Goal: Task Accomplishment & Management: Manage account settings

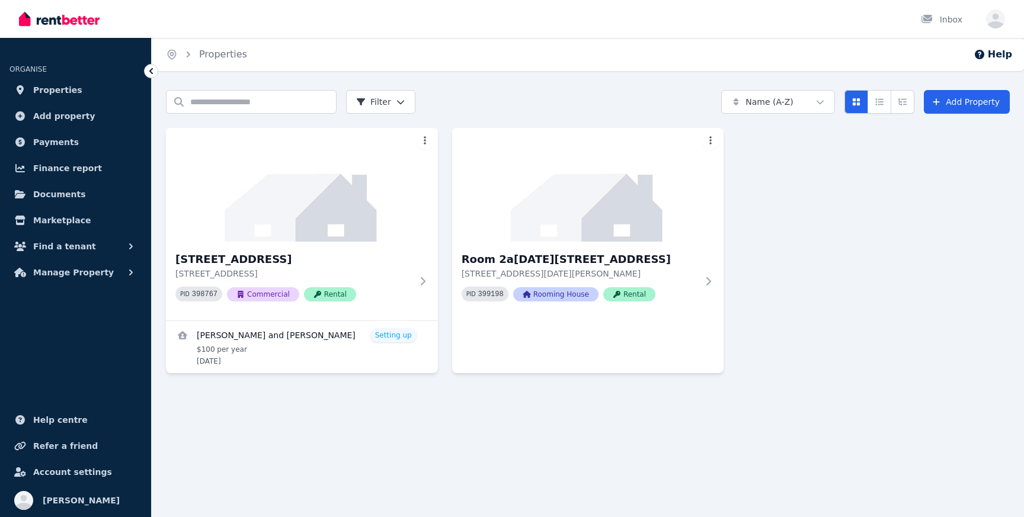
click at [48, 23] on img at bounding box center [59, 19] width 81 height 18
click at [39, 227] on link "Marketplace" at bounding box center [75, 221] width 132 height 24
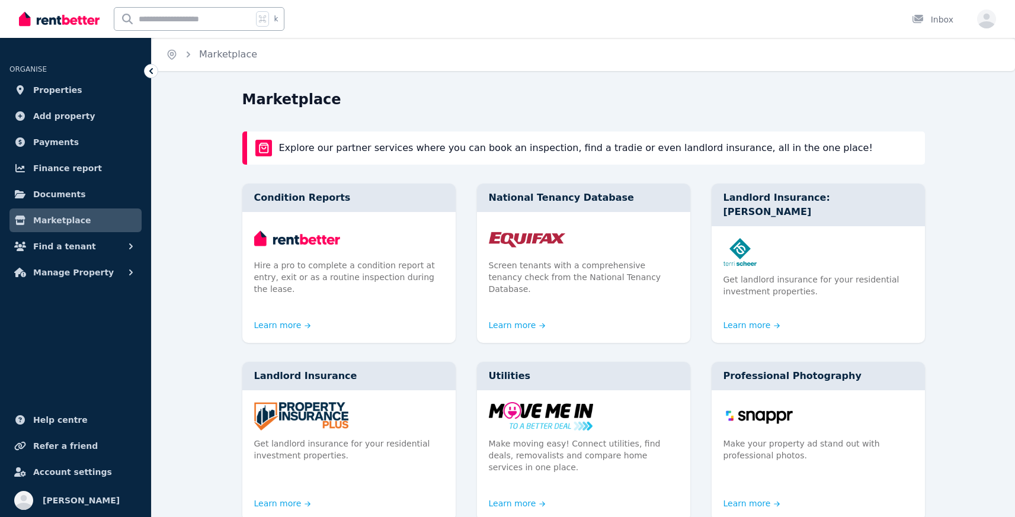
click at [70, 16] on img at bounding box center [59, 19] width 81 height 18
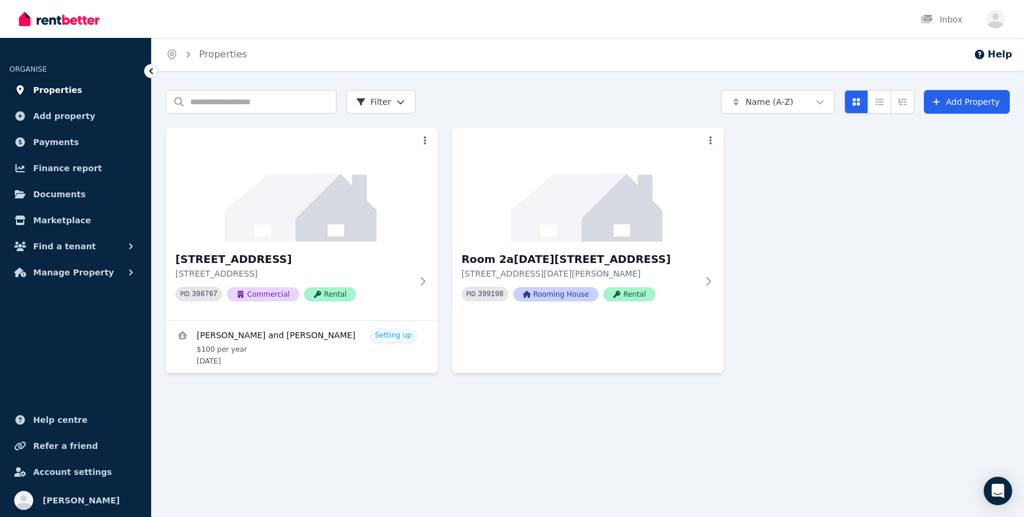
click at [69, 93] on span "Properties" at bounding box center [57, 90] width 49 height 14
click at [70, 113] on span "Add property" at bounding box center [64, 116] width 62 height 14
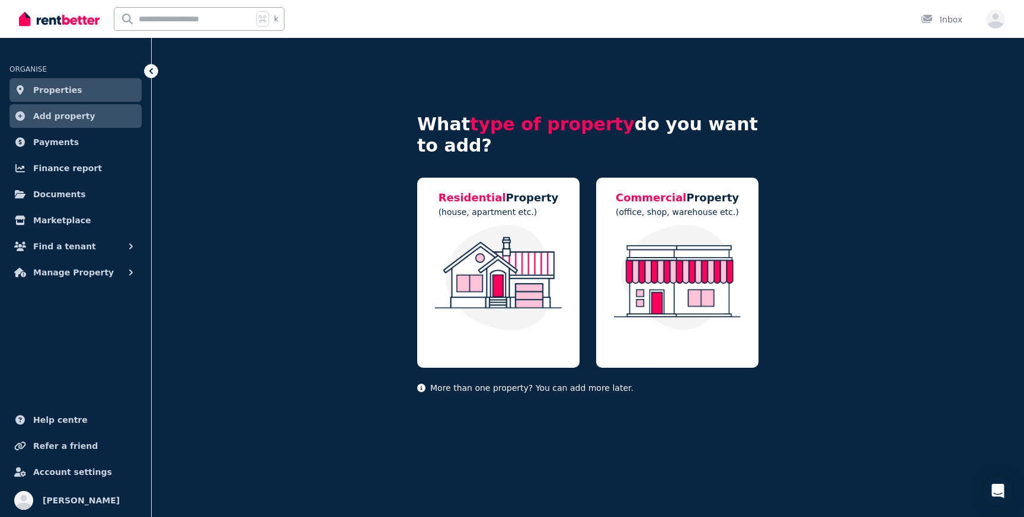
click at [71, 84] on span "Properties" at bounding box center [57, 90] width 49 height 14
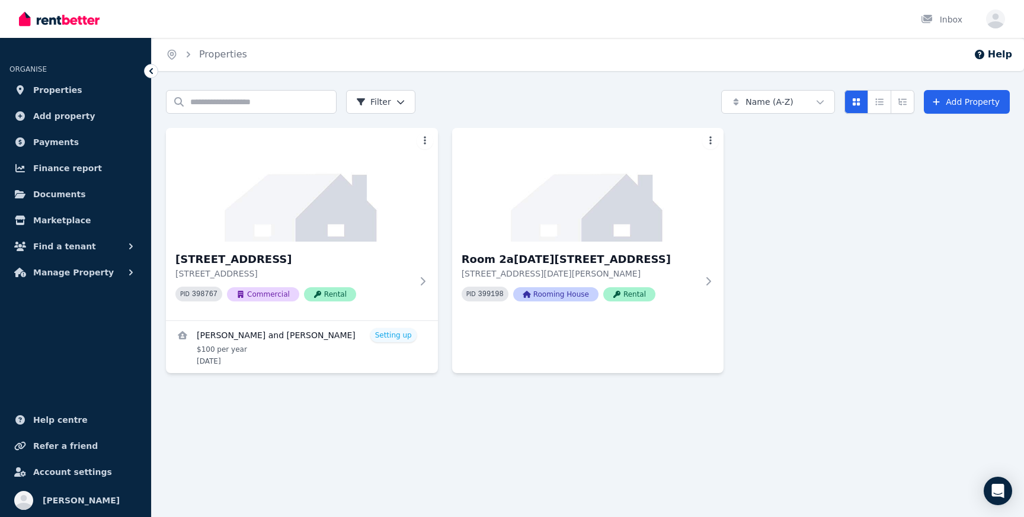
click at [66, 130] on ul "ORGANISE Properties Add property Payments Finance report Documents Marketplace …" at bounding box center [75, 167] width 151 height 235
click at [65, 146] on span "Payments" at bounding box center [56, 142] width 46 height 14
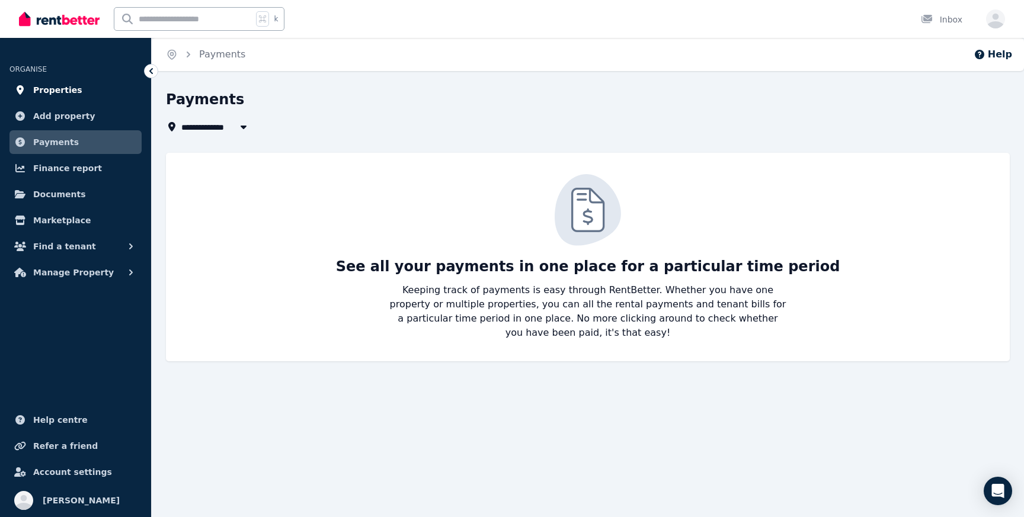
click at [76, 90] on link "Properties" at bounding box center [75, 90] width 132 height 24
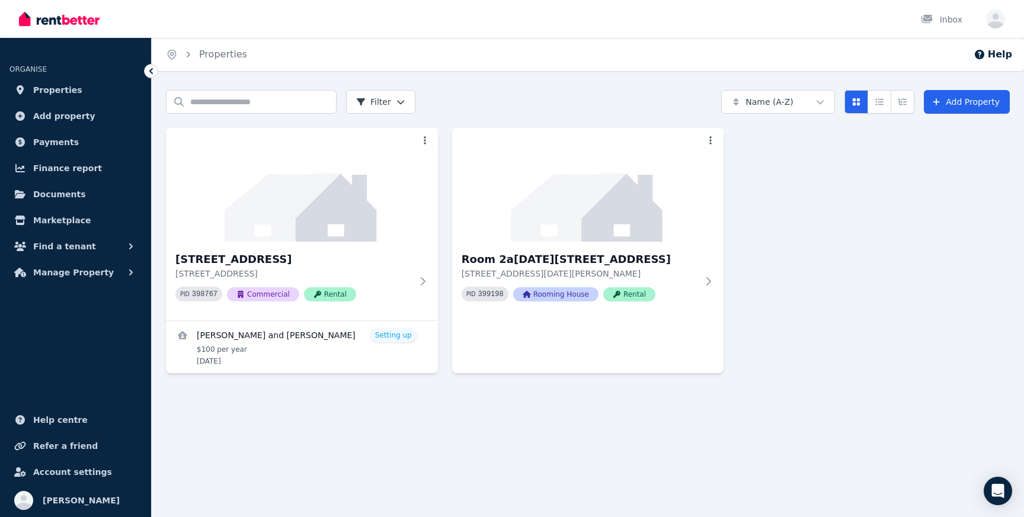
click at [447, 374] on div "Search properties Filter Name (A-Z) Add Property [STREET_ADDRESS] PID 398767 Co…" at bounding box center [588, 248] width 844 height 316
click at [60, 92] on span "Properties" at bounding box center [57, 90] width 49 height 14
click at [62, 116] on span "Add property" at bounding box center [64, 116] width 62 height 14
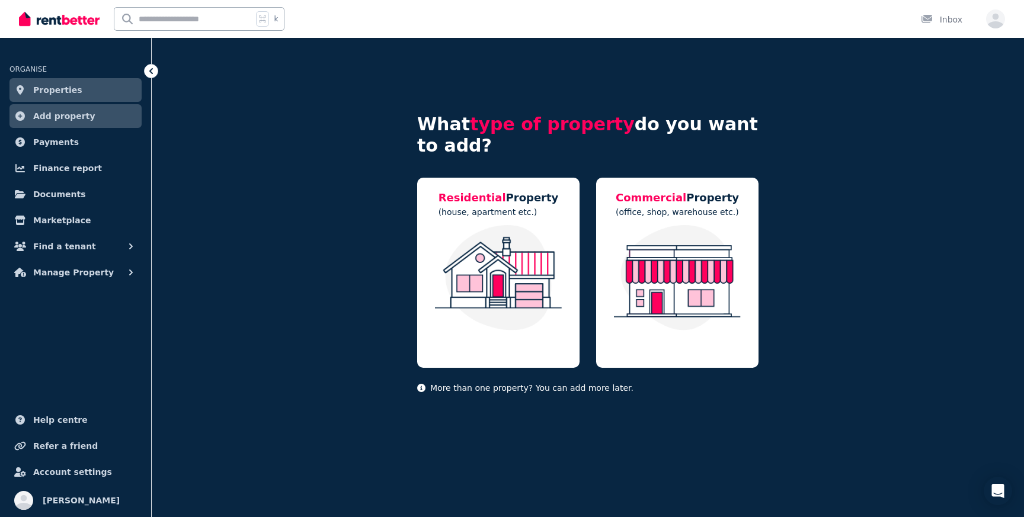
click at [57, 85] on span "Properties" at bounding box center [57, 90] width 49 height 14
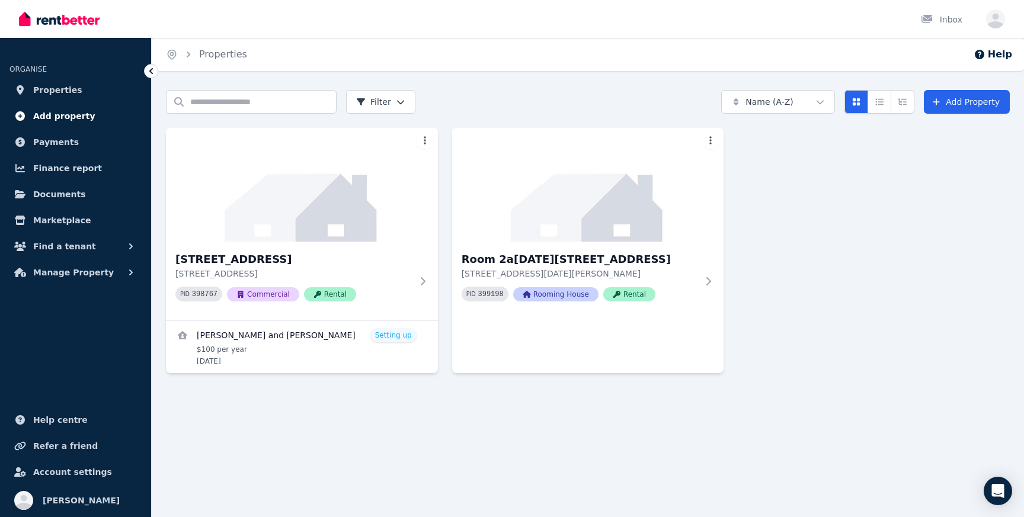
click at [57, 118] on span "Add property" at bounding box center [64, 116] width 62 height 14
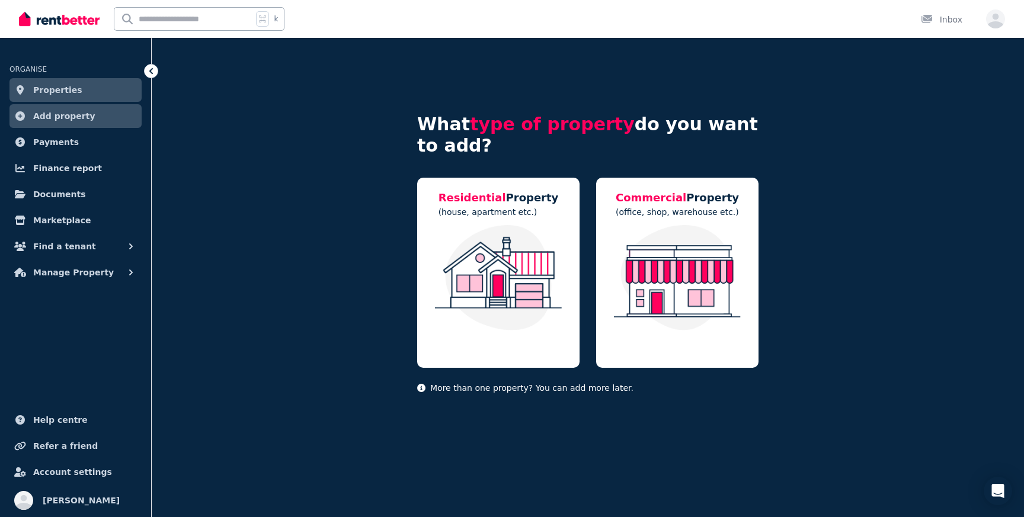
click at [52, 91] on span "Properties" at bounding box center [57, 90] width 49 height 14
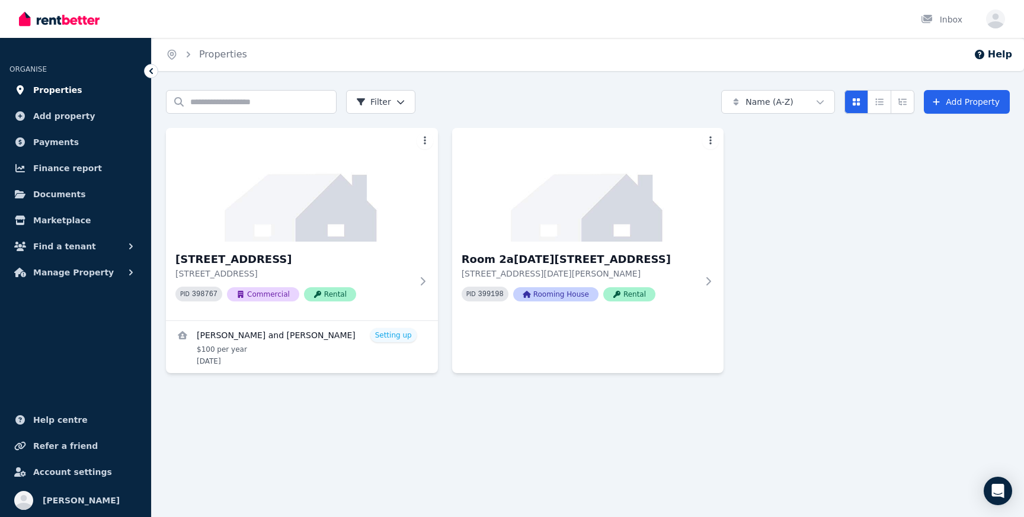
click at [59, 95] on span "Properties" at bounding box center [57, 90] width 49 height 14
click at [823, 237] on div "[STREET_ADDRESS] PID 398767 Commercial Rental [GEOGRAPHIC_DATA] and [PERSON_NAM…" at bounding box center [588, 250] width 844 height 245
click at [291, 264] on h3 "[STREET_ADDRESS]" at bounding box center [293, 259] width 236 height 17
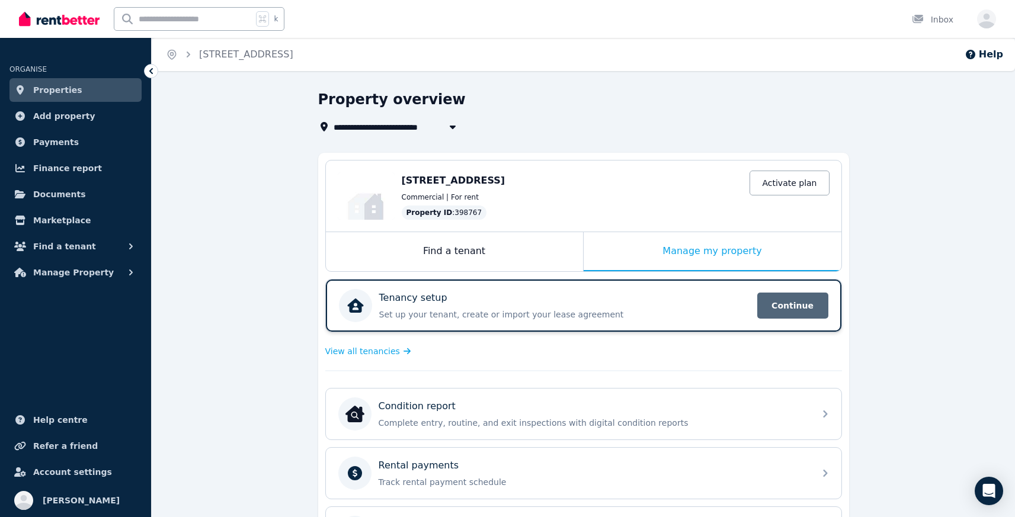
click at [782, 312] on span "Continue" at bounding box center [792, 306] width 71 height 26
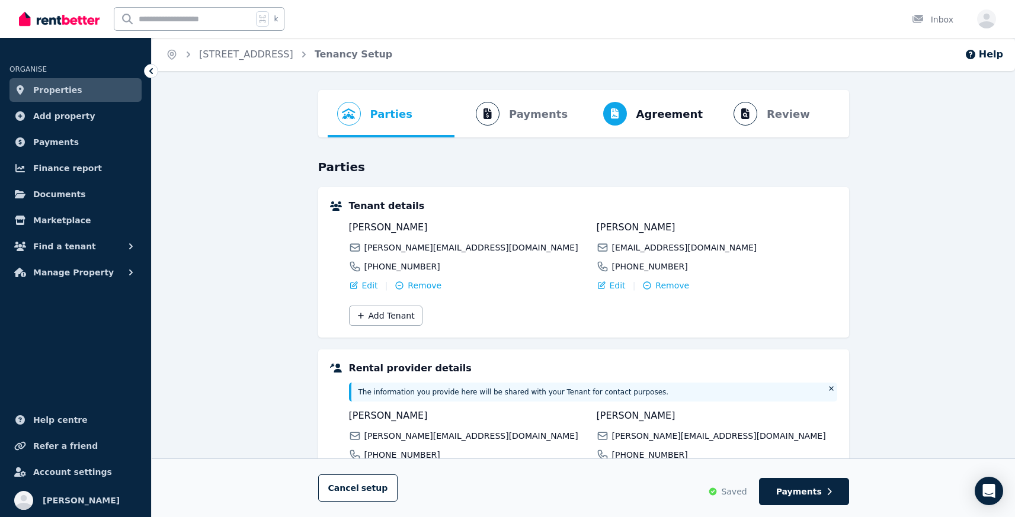
click at [546, 121] on ol "Parties Rental provider and tenant details Payments Bond and rental payments Ag…" at bounding box center [584, 113] width 512 height 47
click at [528, 116] on ol "Parties Rental provider and tenant details Payments Bond and rental payments Ag…" at bounding box center [584, 113] width 512 height 47
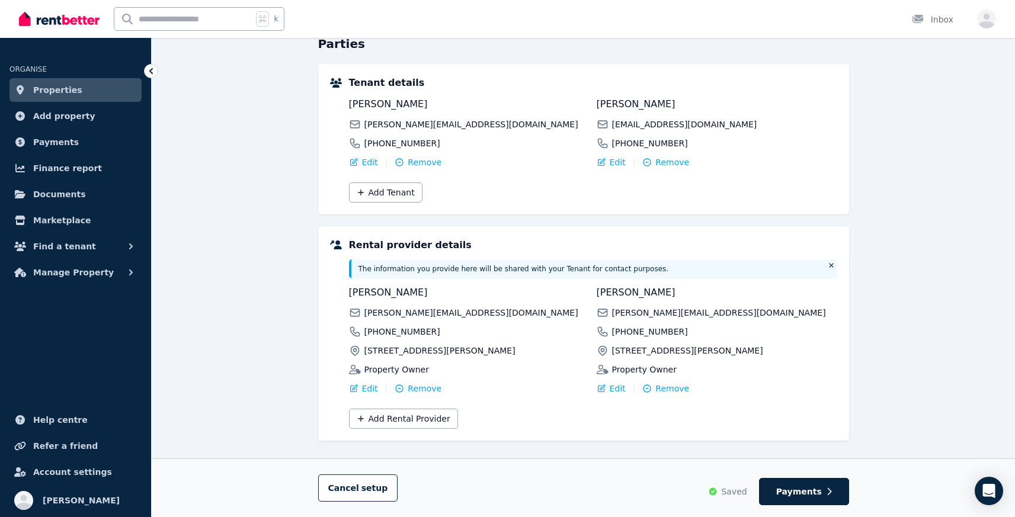
scroll to position [150, 0]
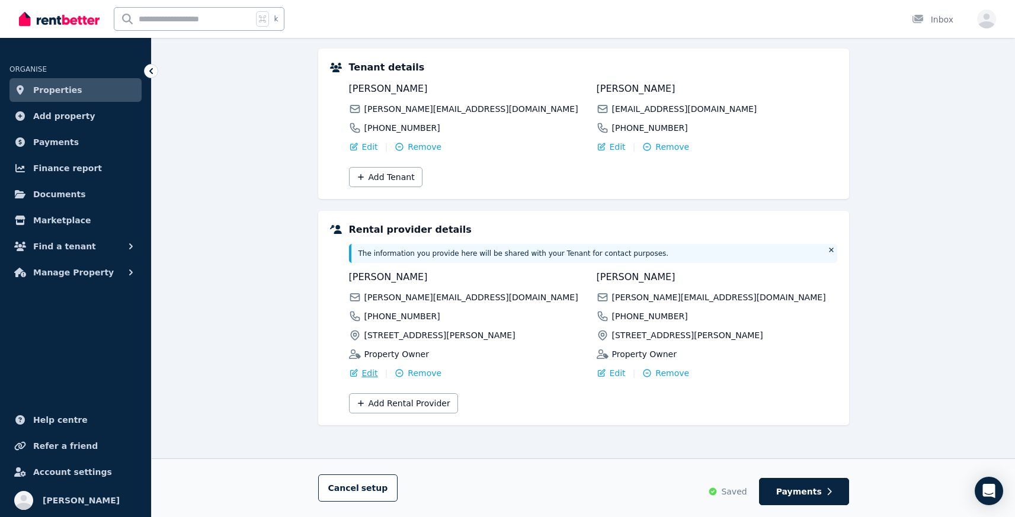
click at [369, 375] on span "Edit" at bounding box center [370, 373] width 16 height 12
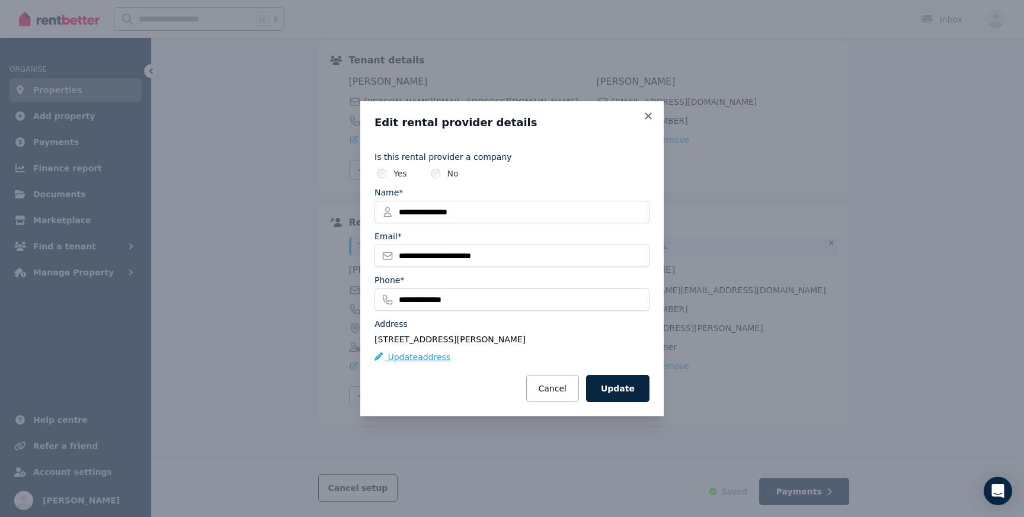
click at [411, 358] on button "Update address" at bounding box center [412, 357] width 76 height 12
select select "**"
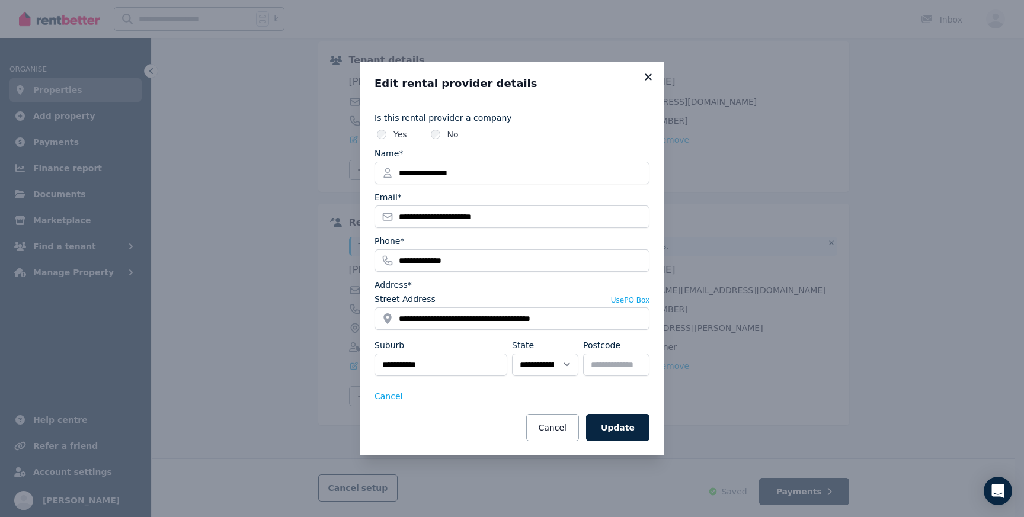
click at [652, 75] on icon at bounding box center [648, 77] width 12 height 11
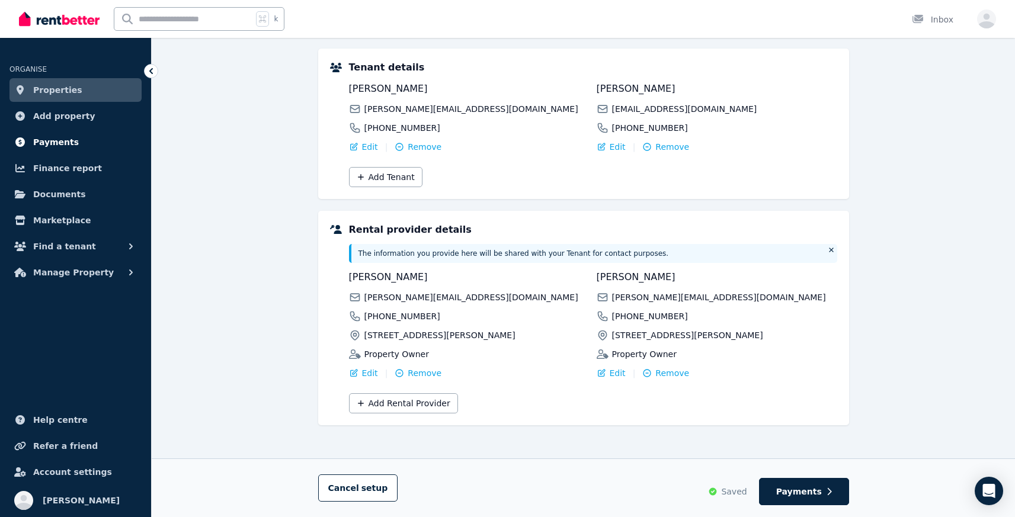
click at [54, 144] on span "Payments" at bounding box center [56, 142] width 46 height 14
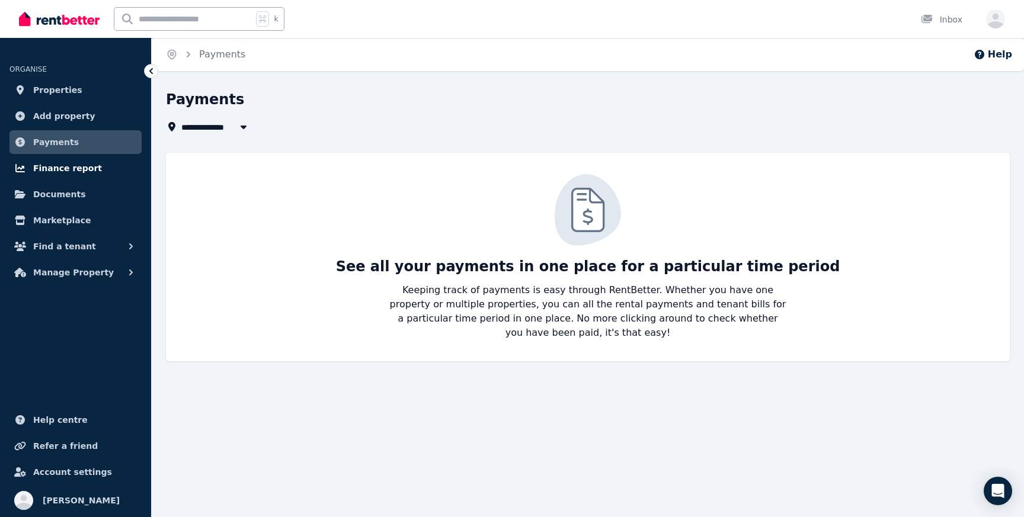
click at [62, 169] on span "Finance report" at bounding box center [67, 168] width 69 height 14
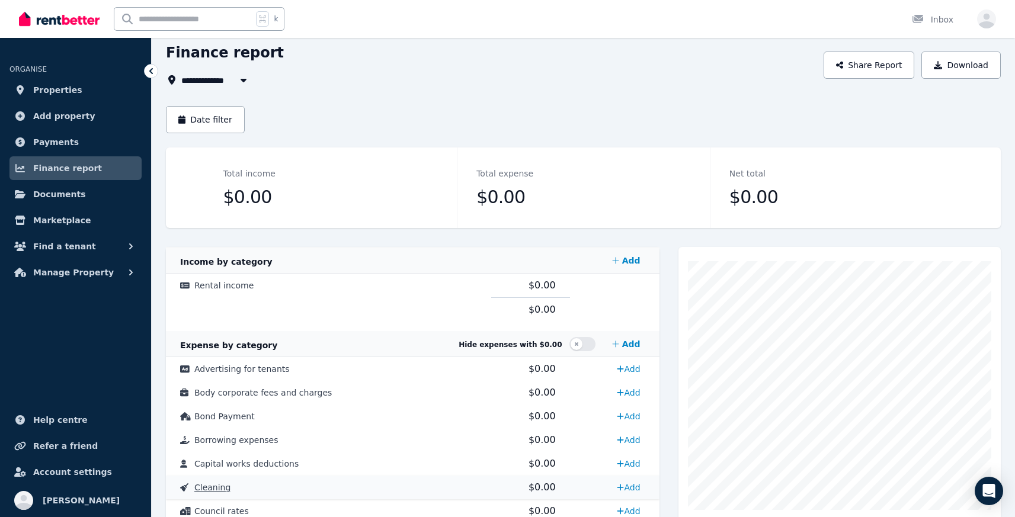
scroll to position [216, 0]
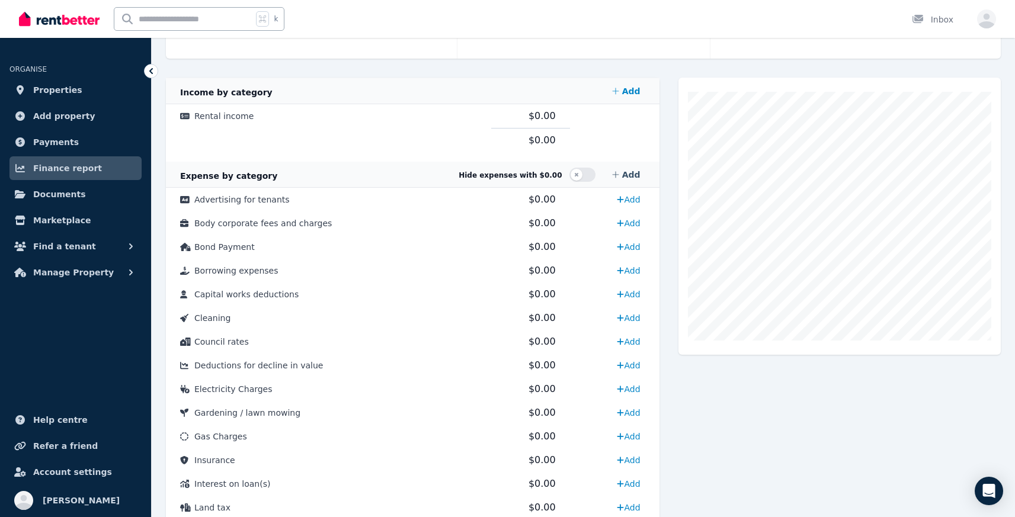
click at [621, 181] on link "Add" at bounding box center [626, 175] width 38 height 24
select select "**********"
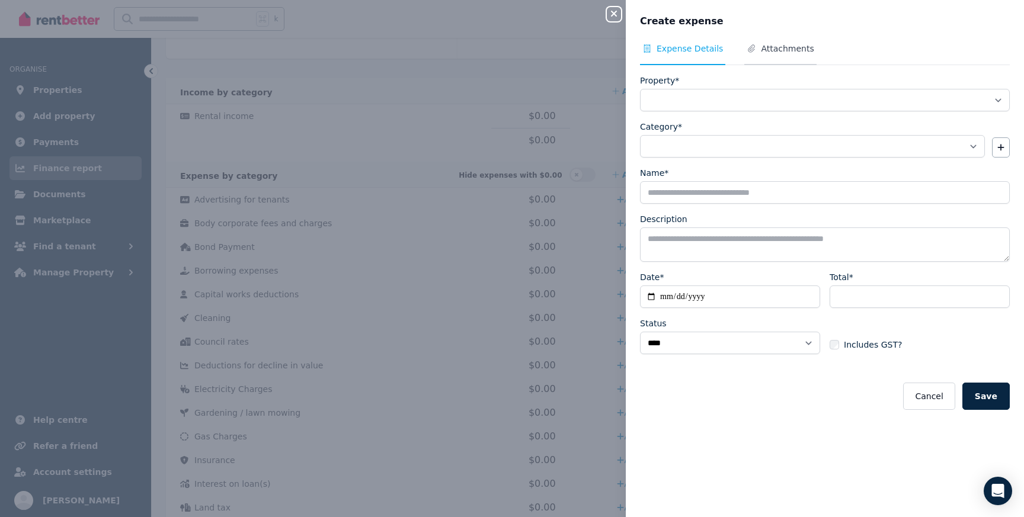
click at [770, 50] on span "Attachments" at bounding box center [787, 49] width 53 height 12
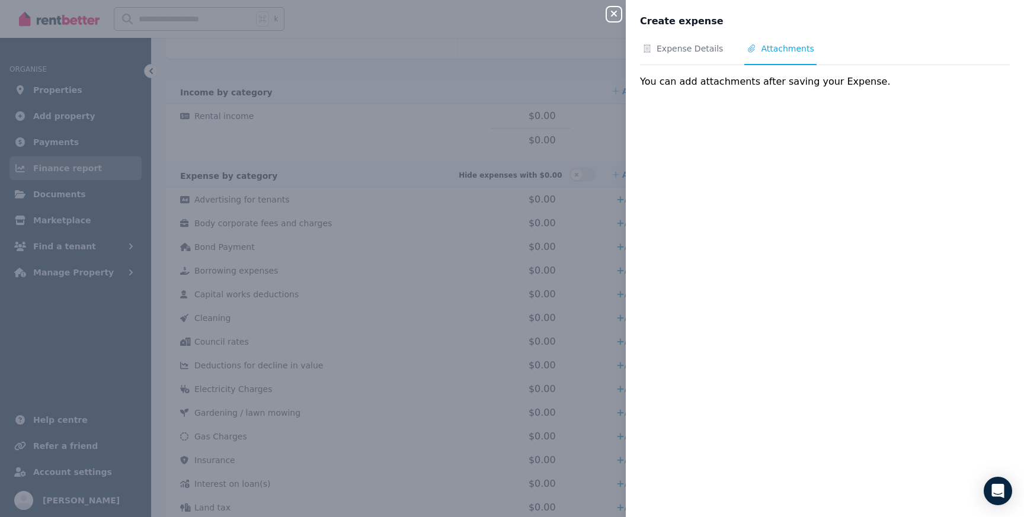
click at [506, 133] on div "Close panel Create expense Expense Details Attachments You can add attachments …" at bounding box center [512, 258] width 1024 height 517
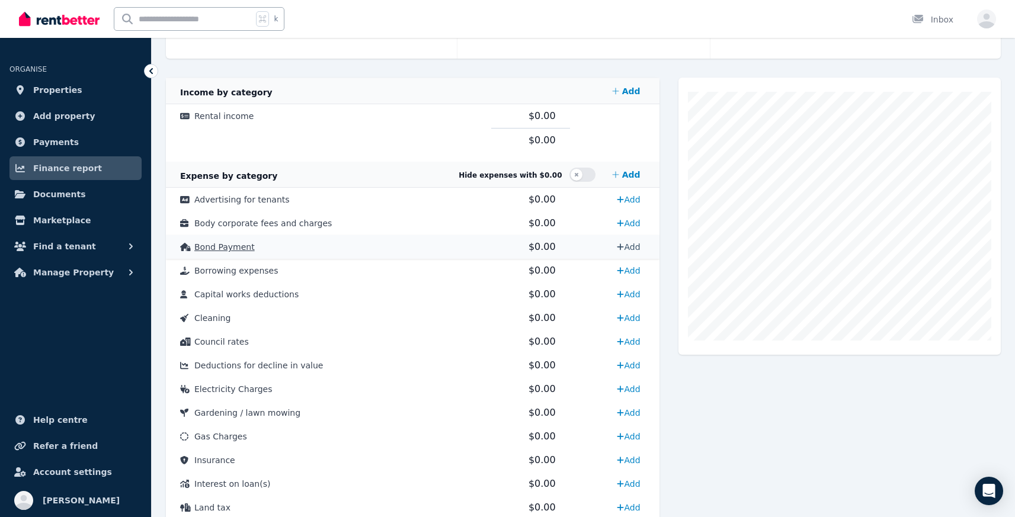
click at [617, 243] on icon at bounding box center [620, 247] width 7 height 8
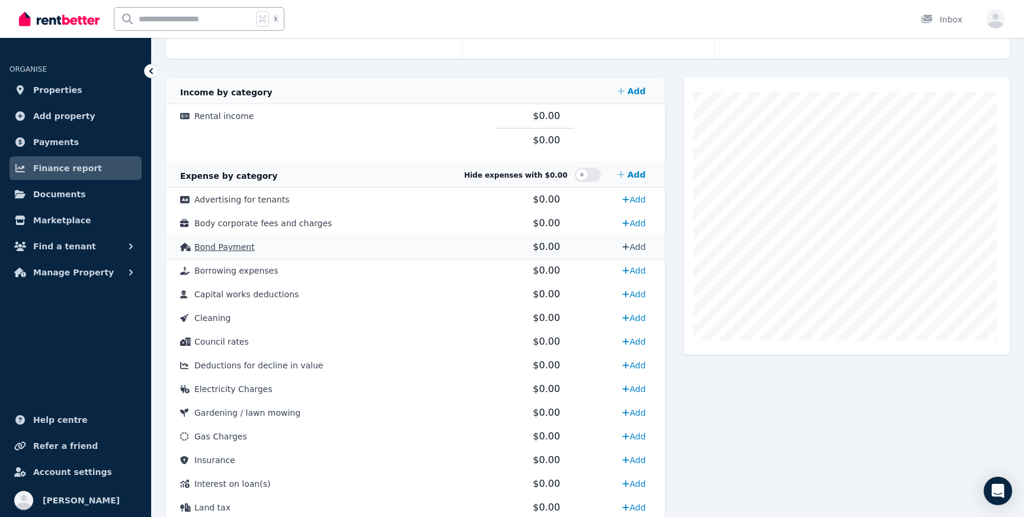
select select "**********"
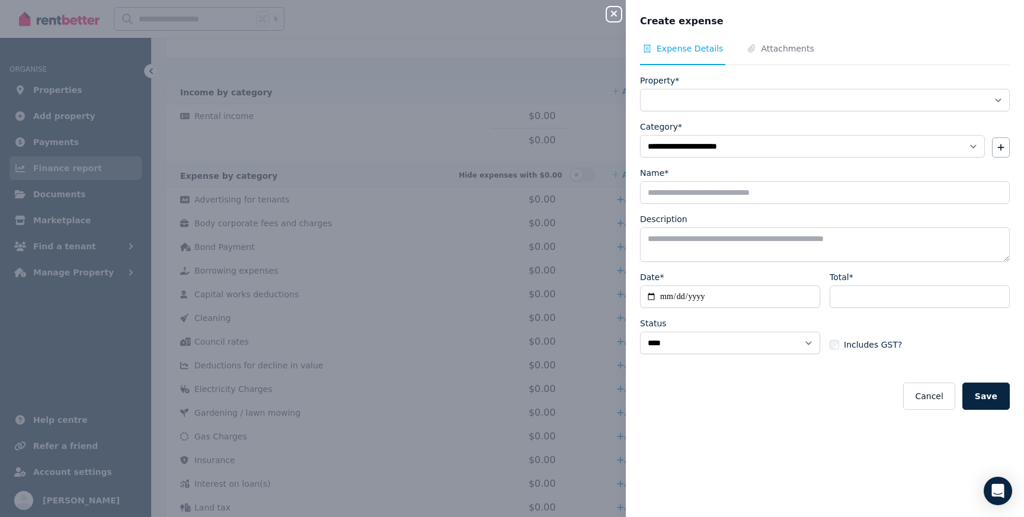
click at [610, 234] on div "**********" at bounding box center [512, 258] width 1024 height 517
select select
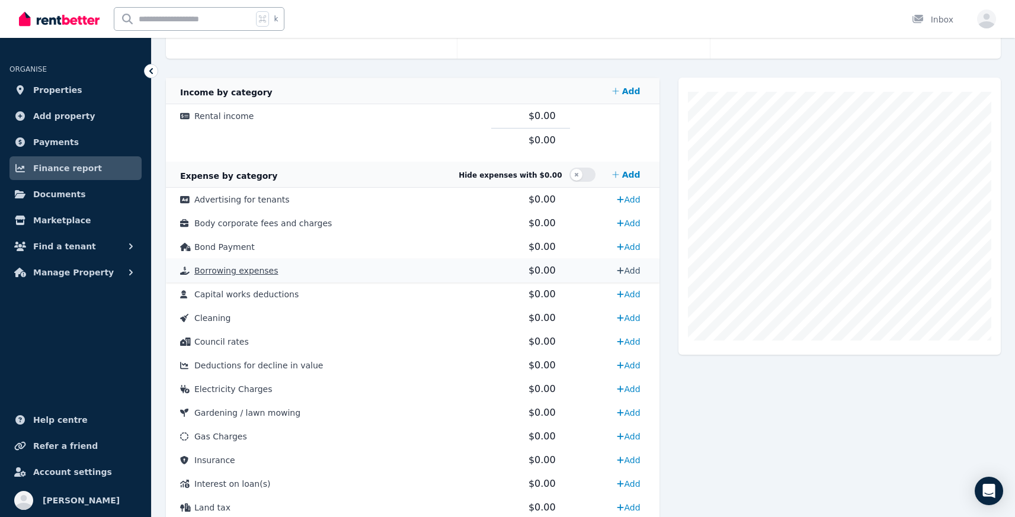
click at [628, 267] on link "Add" at bounding box center [628, 270] width 33 height 19
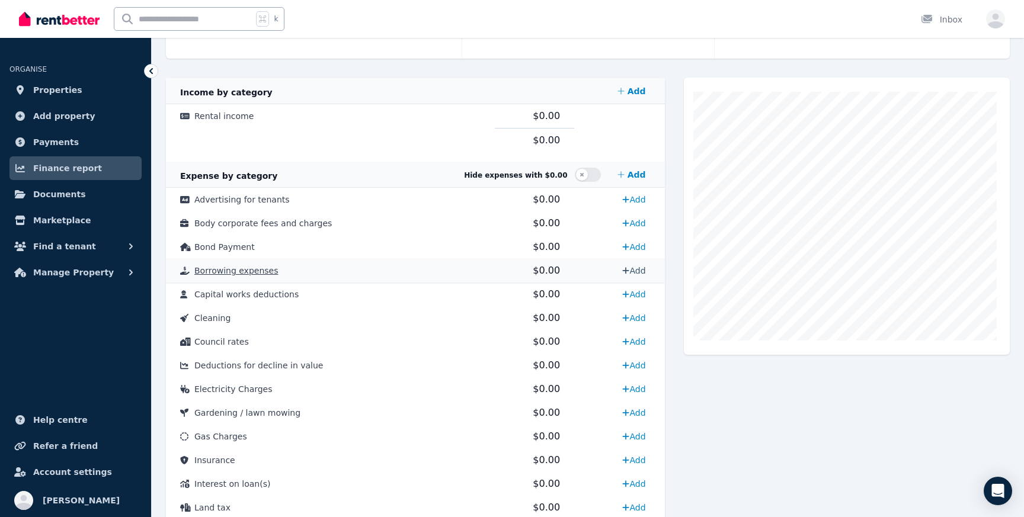
select select "**********"
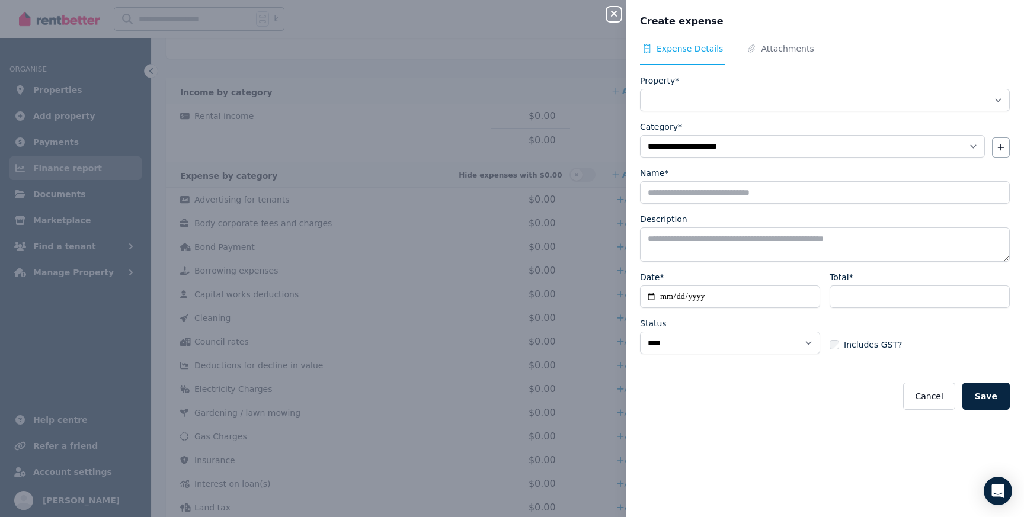
drag, startPoint x: 612, startPoint y: 17, endPoint x: 603, endPoint y: 19, distance: 9.2
click at [612, 17] on icon "button" at bounding box center [614, 13] width 14 height 9
select select
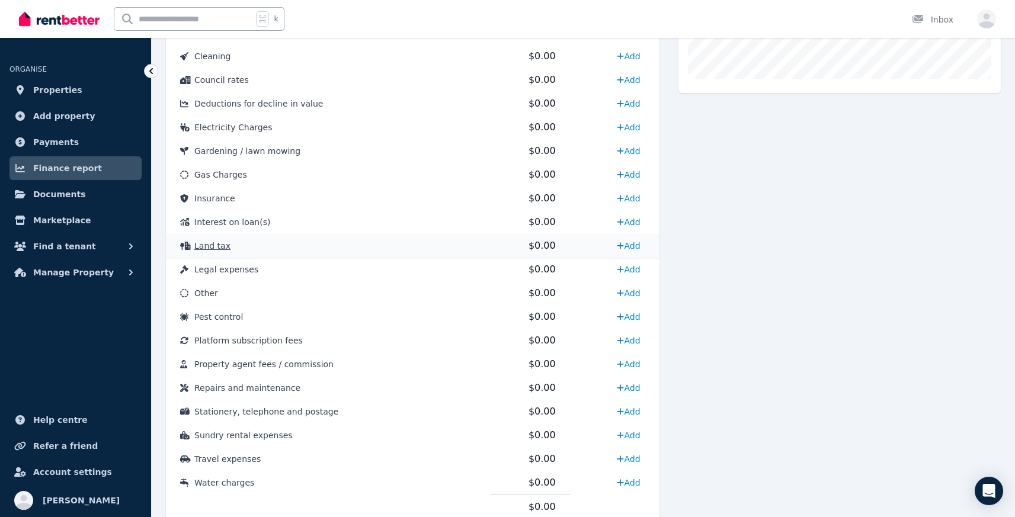
scroll to position [520, 0]
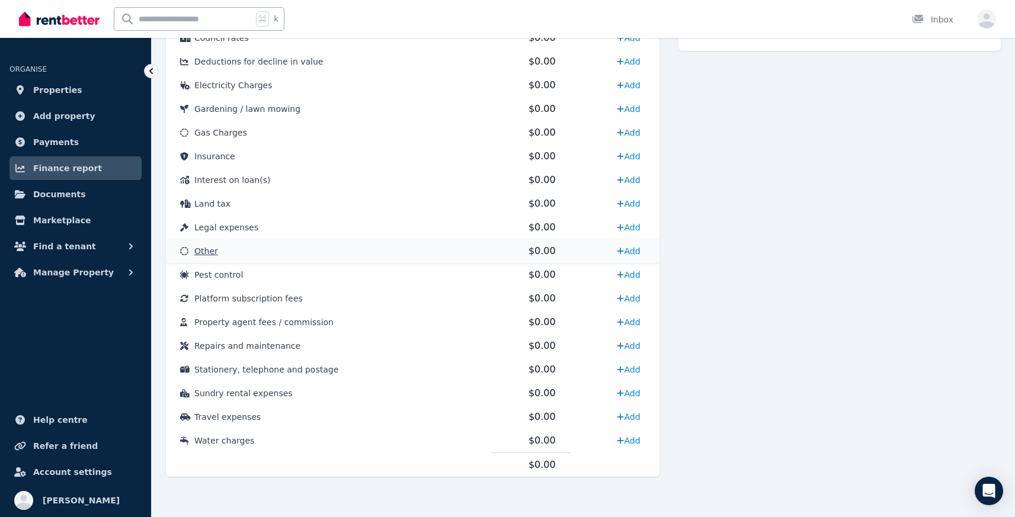
click at [594, 247] on td "Add" at bounding box center [614, 251] width 89 height 24
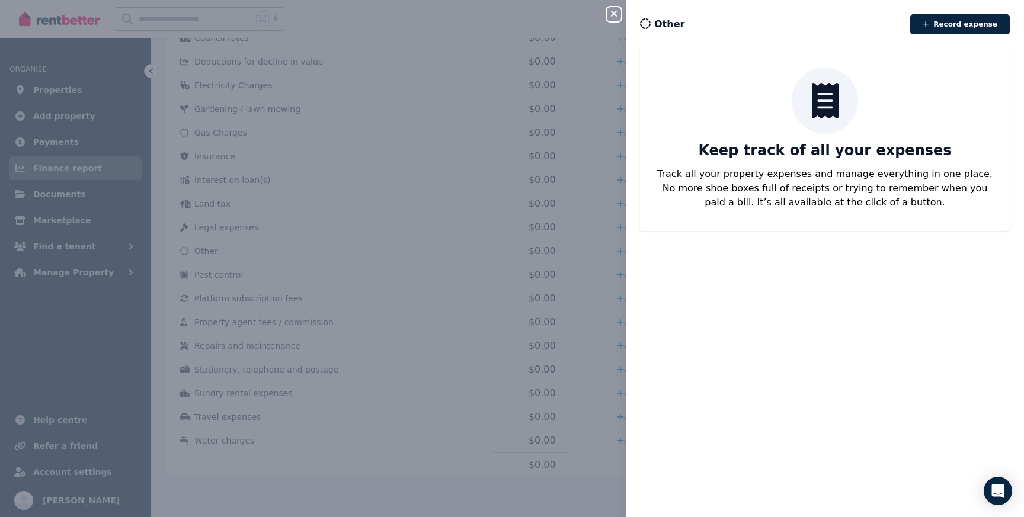
click at [494, 254] on div "Close panel Other Record expense Keep track of all your expenses Track all your…" at bounding box center [512, 258] width 1024 height 517
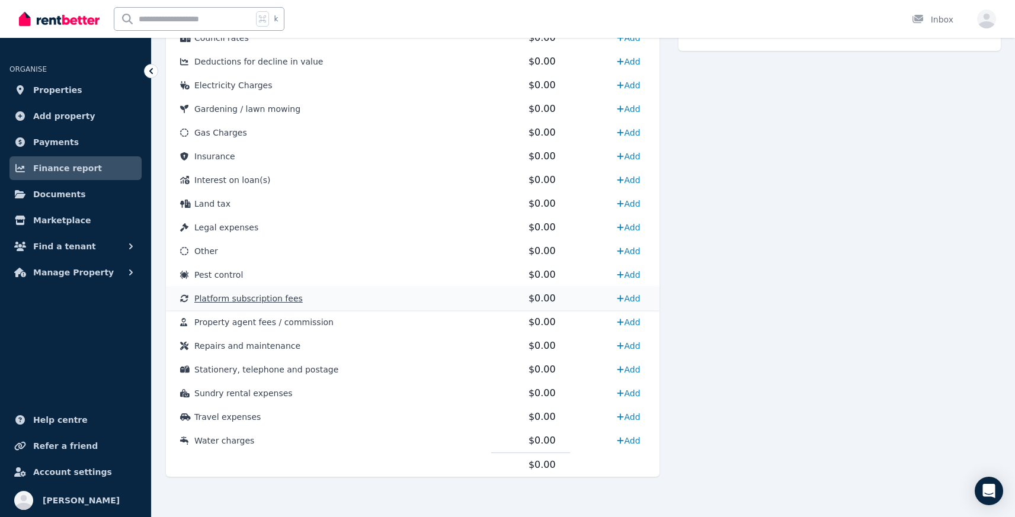
click at [262, 287] on td "Platform subscription fees" at bounding box center [328, 299] width 325 height 24
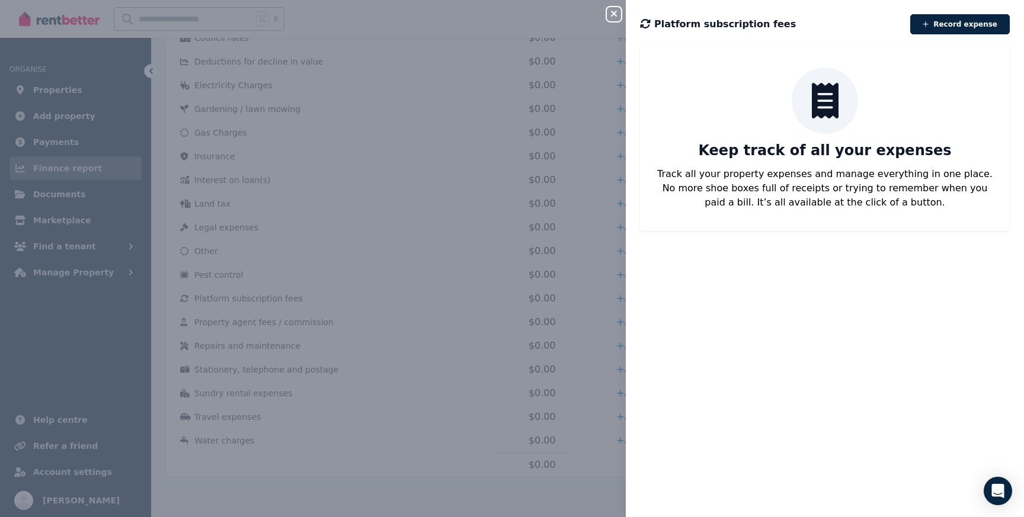
click at [303, 213] on div "Close panel Platform subscription fees Record expense Keep track of all your ex…" at bounding box center [512, 258] width 1024 height 517
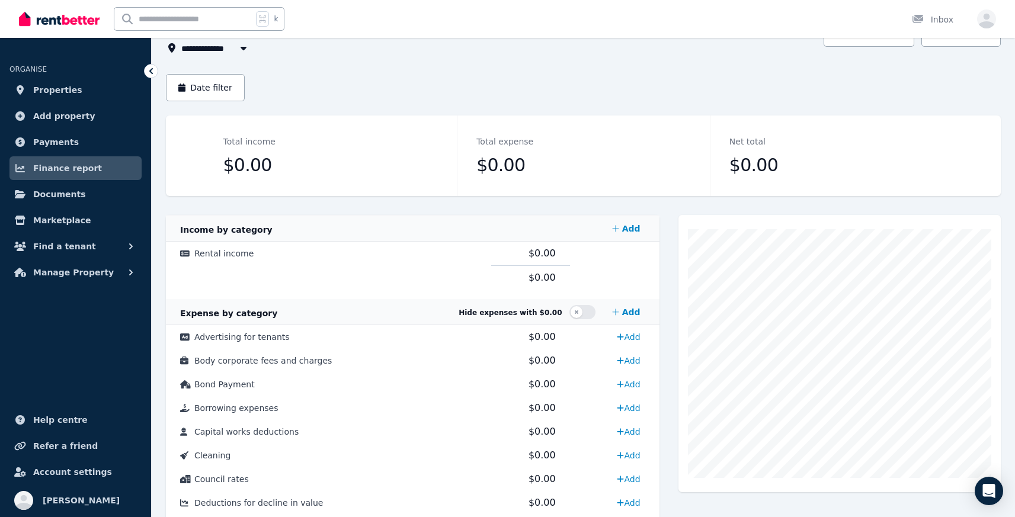
scroll to position [73, 0]
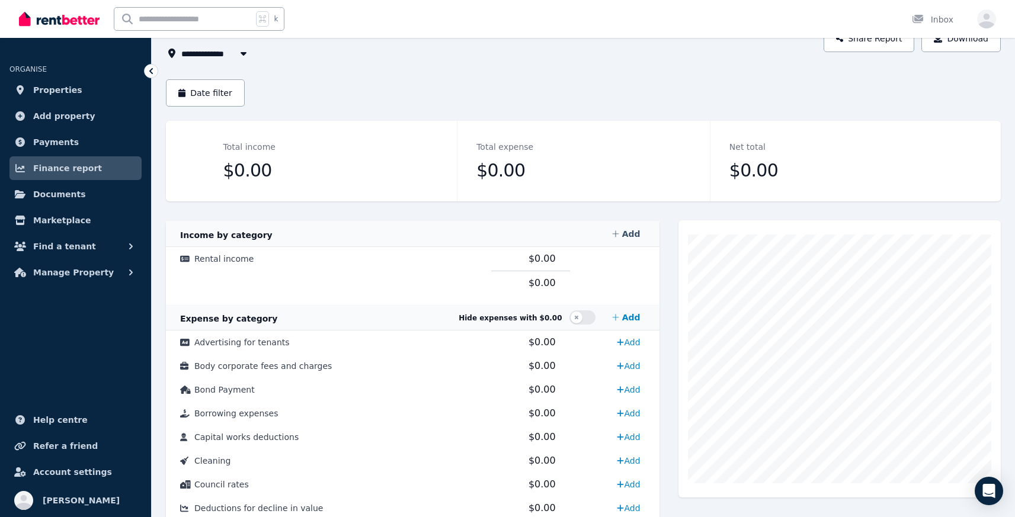
click at [619, 233] on icon at bounding box center [615, 234] width 7 height 8
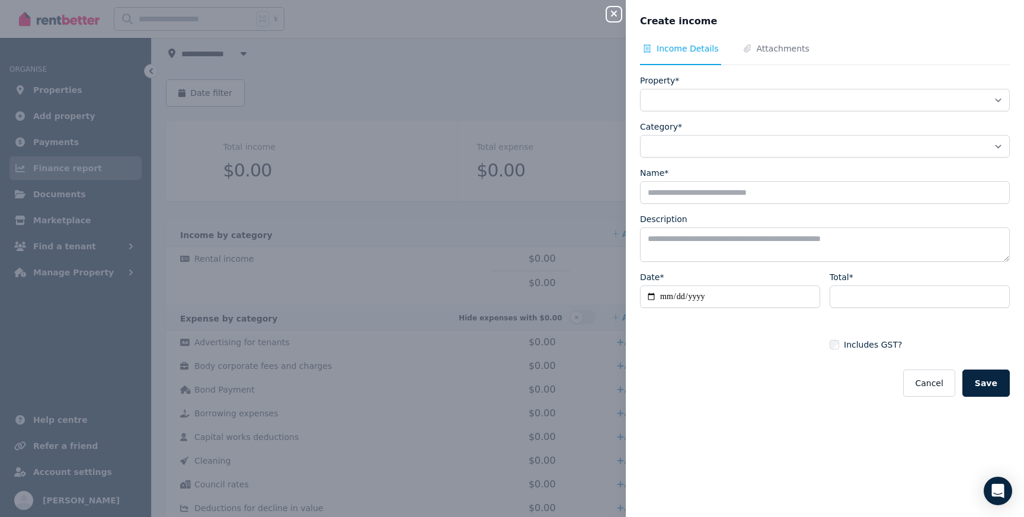
click at [615, 18] on icon "button" at bounding box center [614, 13] width 14 height 9
